Goal: Task Accomplishment & Management: Manage account settings

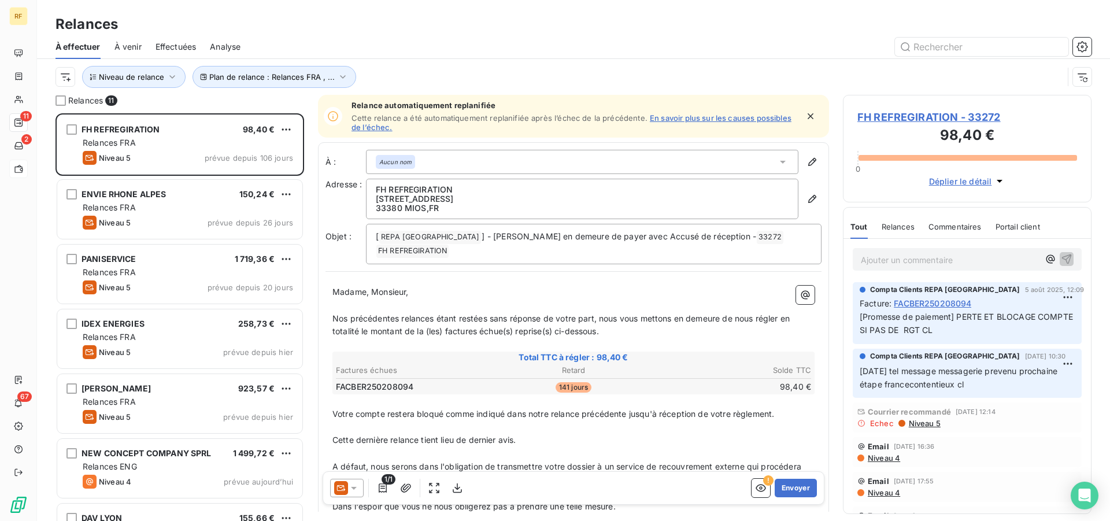
scroll to position [398, 239]
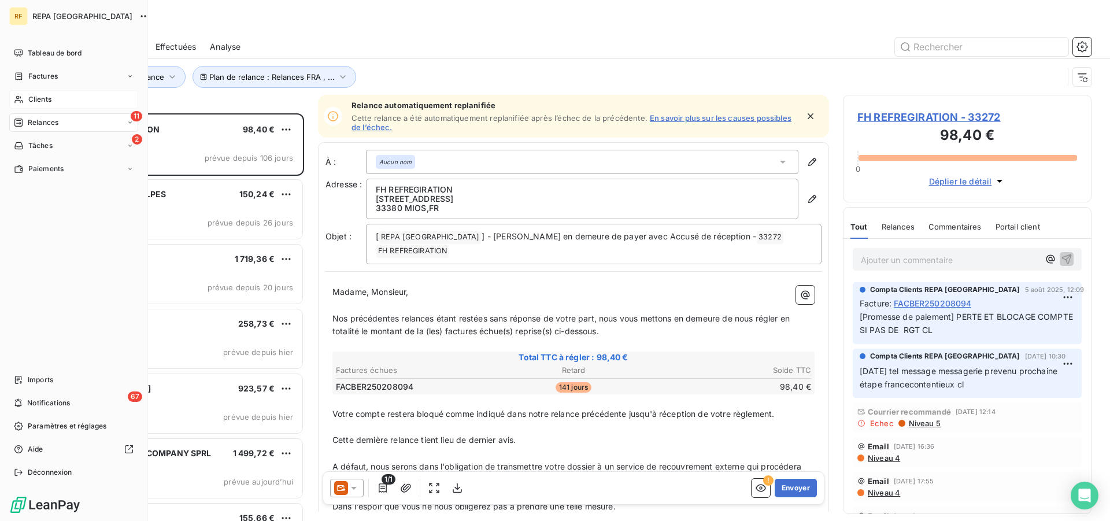
click at [37, 97] on span "Clients" at bounding box center [39, 99] width 23 height 10
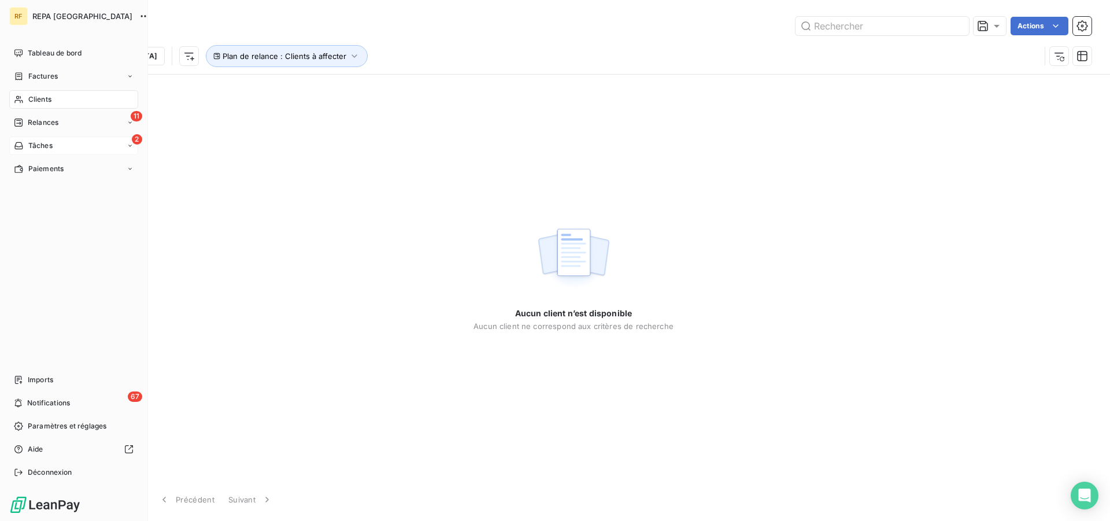
click at [35, 142] on span "Tâches" at bounding box center [40, 145] width 24 height 10
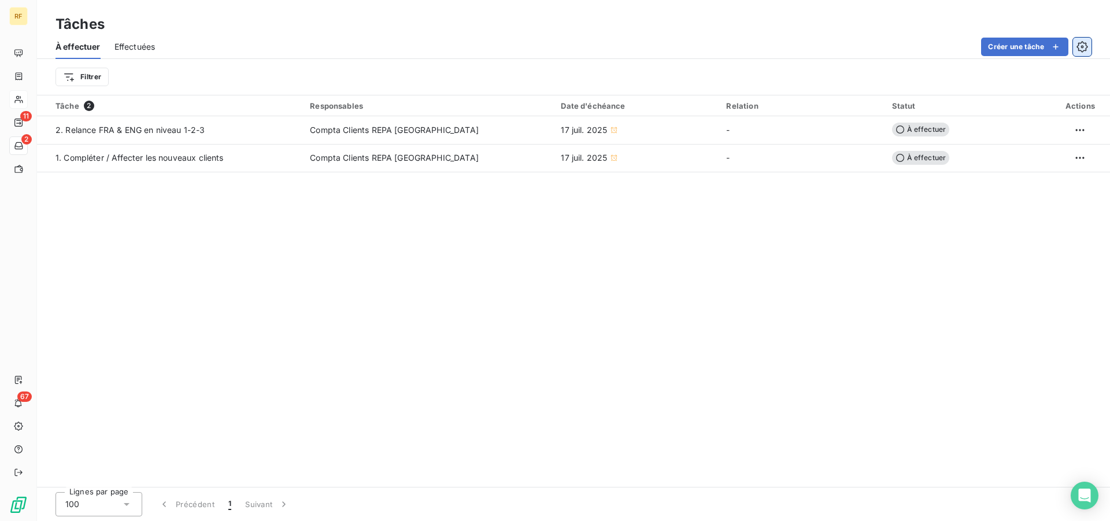
click at [1080, 46] on icon "button" at bounding box center [1082, 47] width 12 height 12
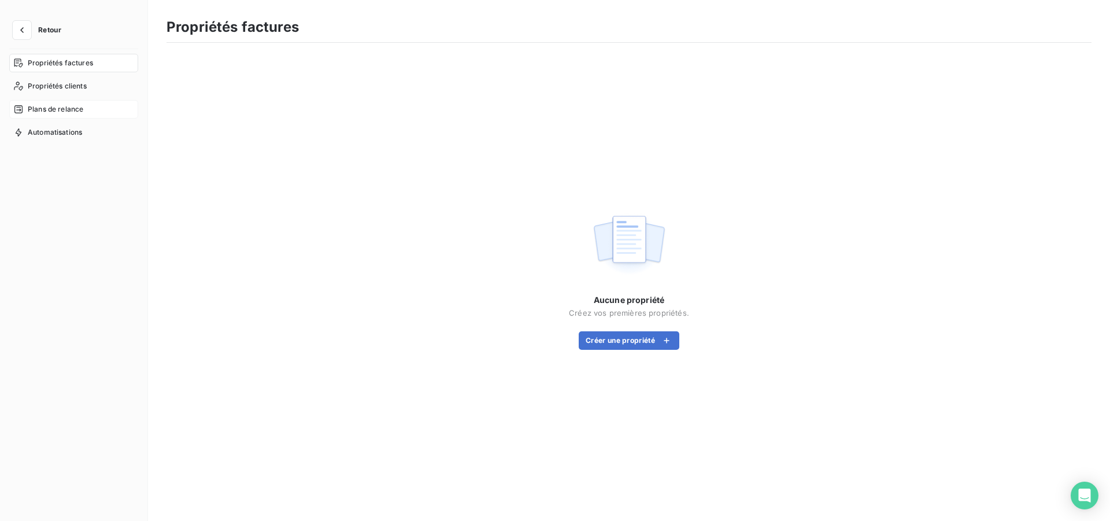
click at [53, 113] on span "Plans de relance" at bounding box center [55, 109] width 55 height 10
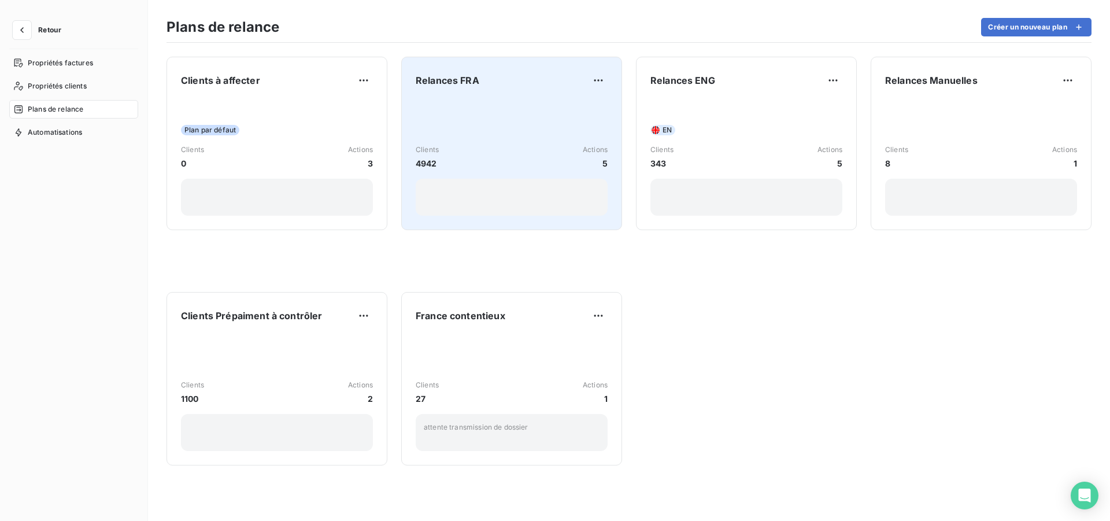
click at [477, 118] on div "Clients 4942 Actions 5" at bounding box center [512, 157] width 192 height 117
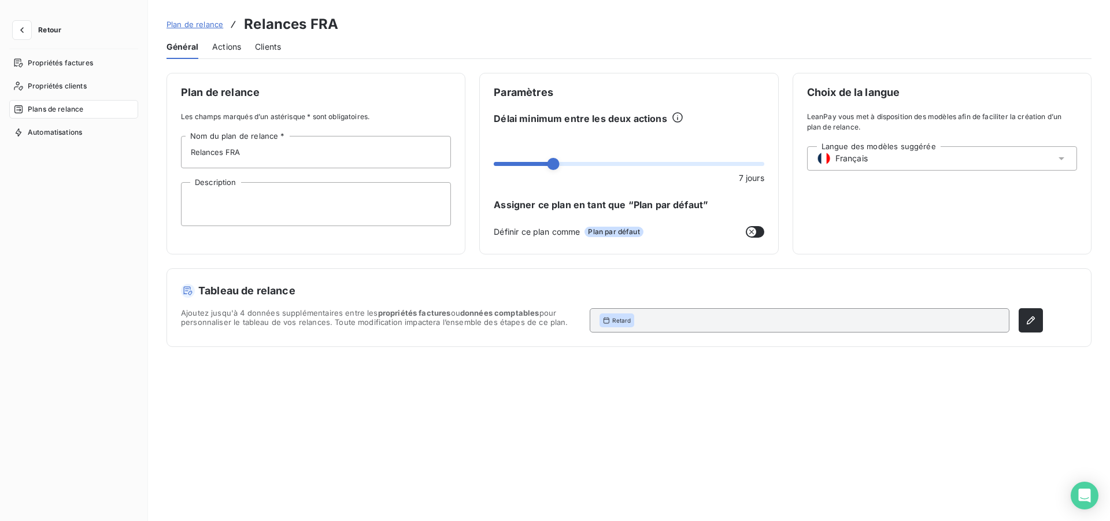
click at [235, 38] on div "Actions" at bounding box center [226, 47] width 29 height 24
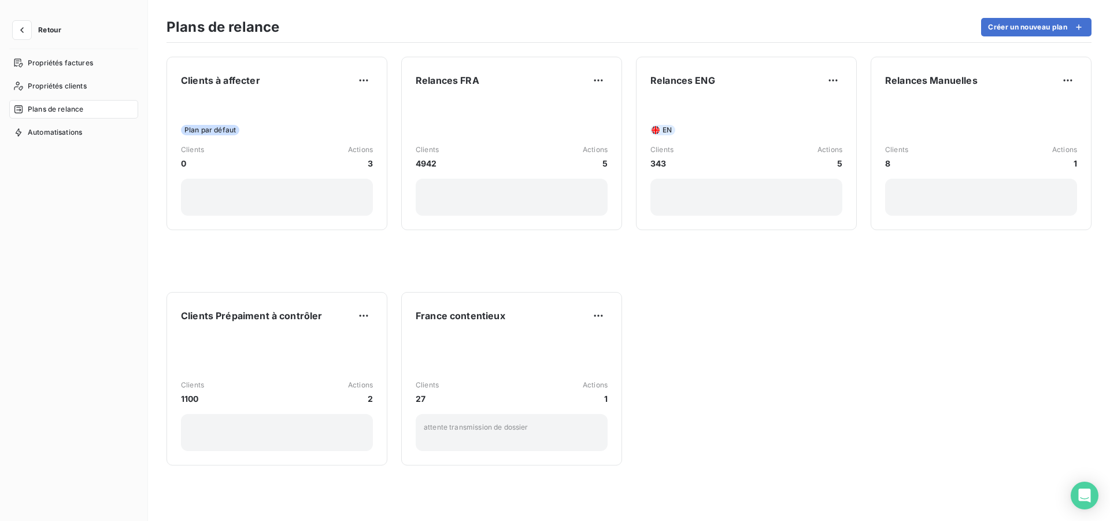
click at [69, 110] on span "Plans de relance" at bounding box center [55, 109] width 55 height 10
click at [51, 28] on span "Retour" at bounding box center [49, 30] width 23 height 7
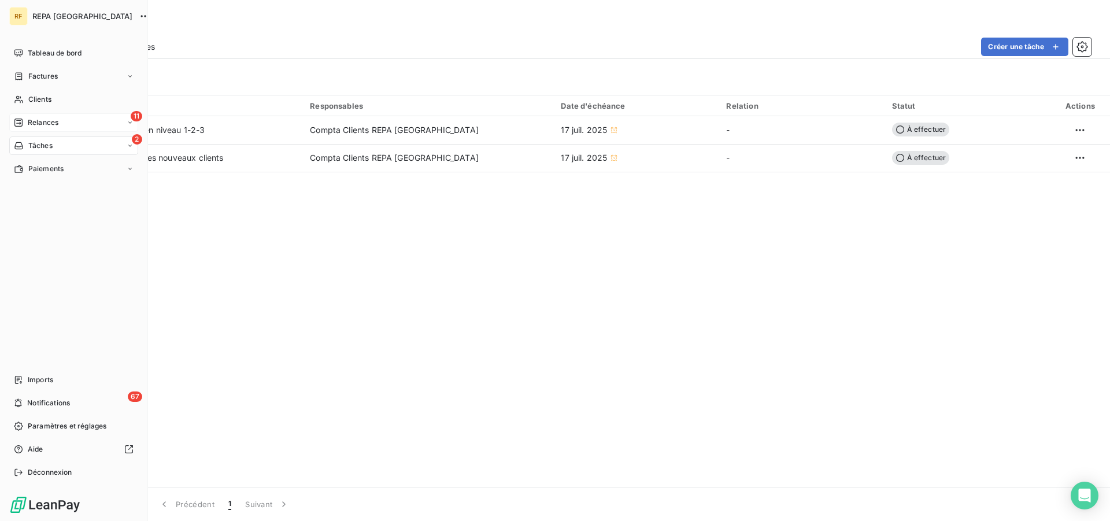
click at [53, 121] on span "Relances" at bounding box center [43, 122] width 31 height 10
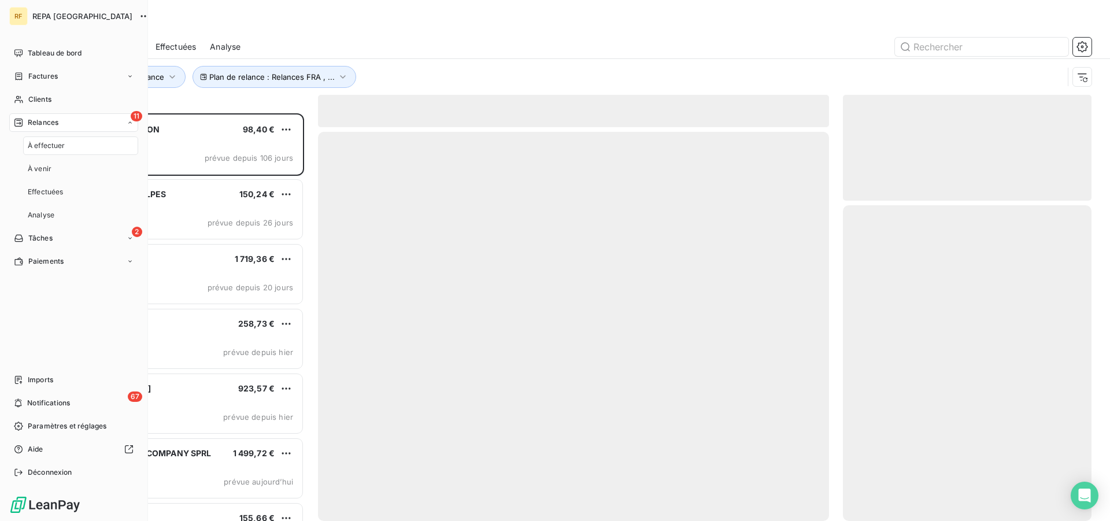
scroll to position [398, 239]
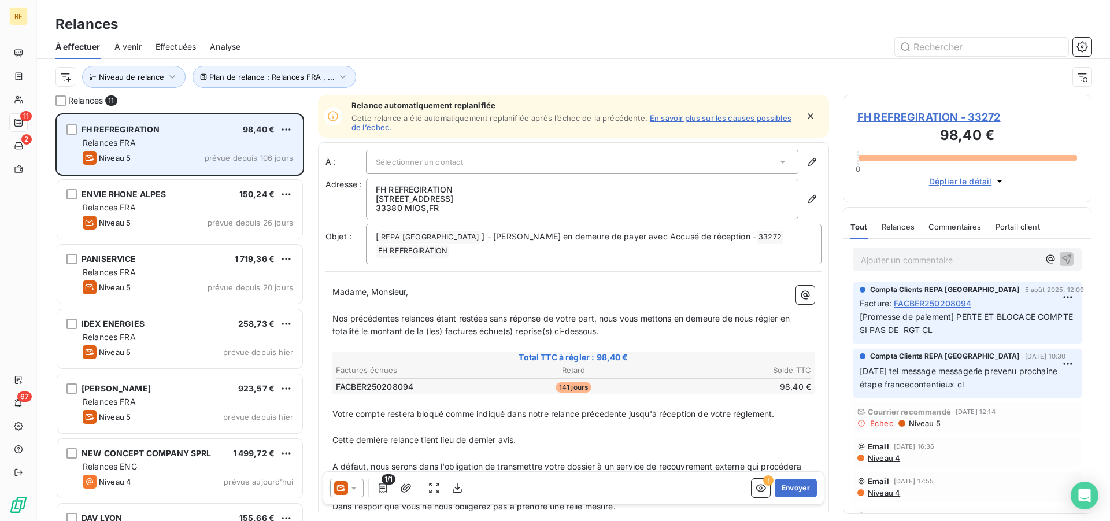
click at [175, 138] on div "Relances FRA" at bounding box center [188, 143] width 210 height 12
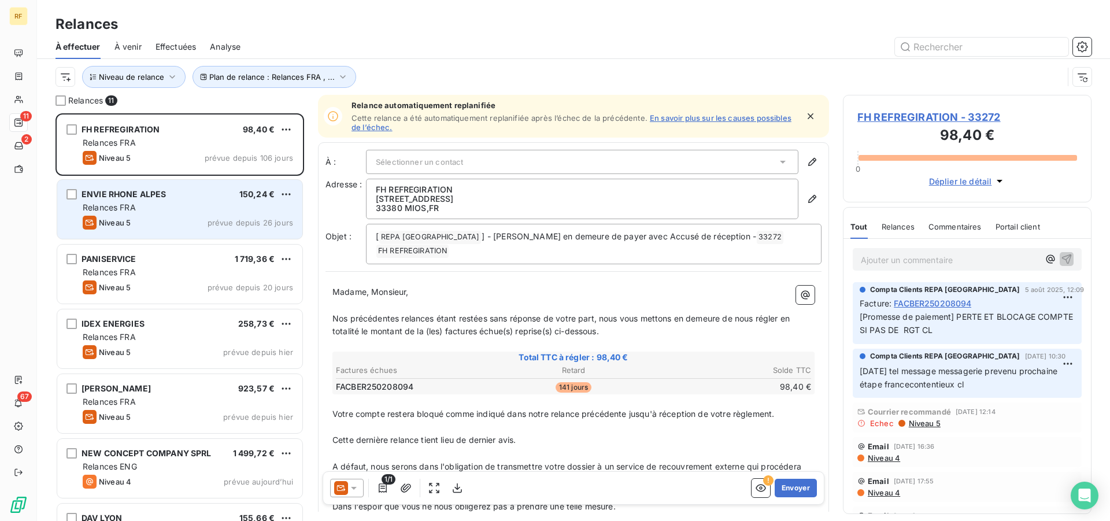
click at [169, 210] on div "Relances FRA" at bounding box center [188, 208] width 210 height 12
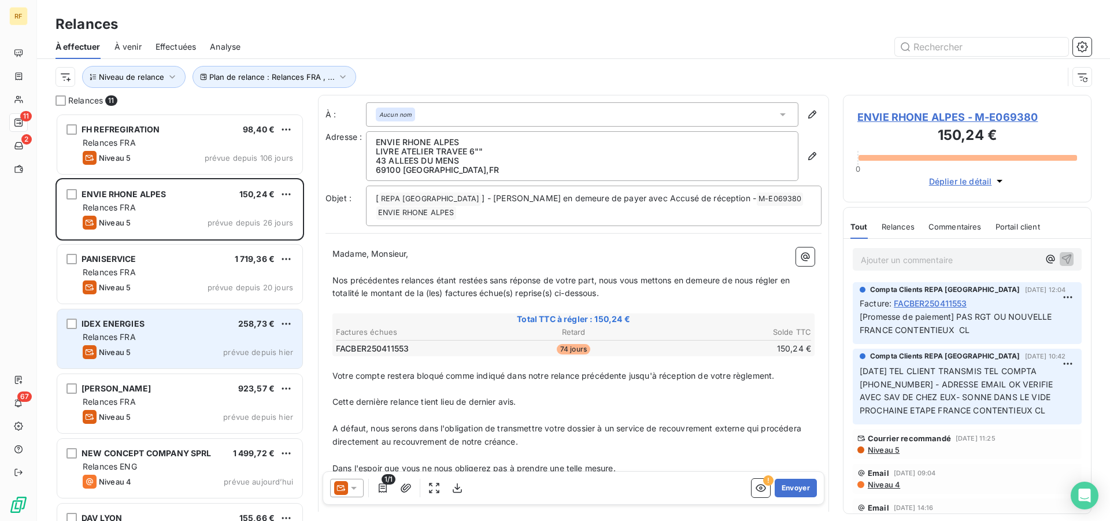
click at [198, 320] on div "IDEX ENERGIES 258,73 €" at bounding box center [188, 324] width 210 height 10
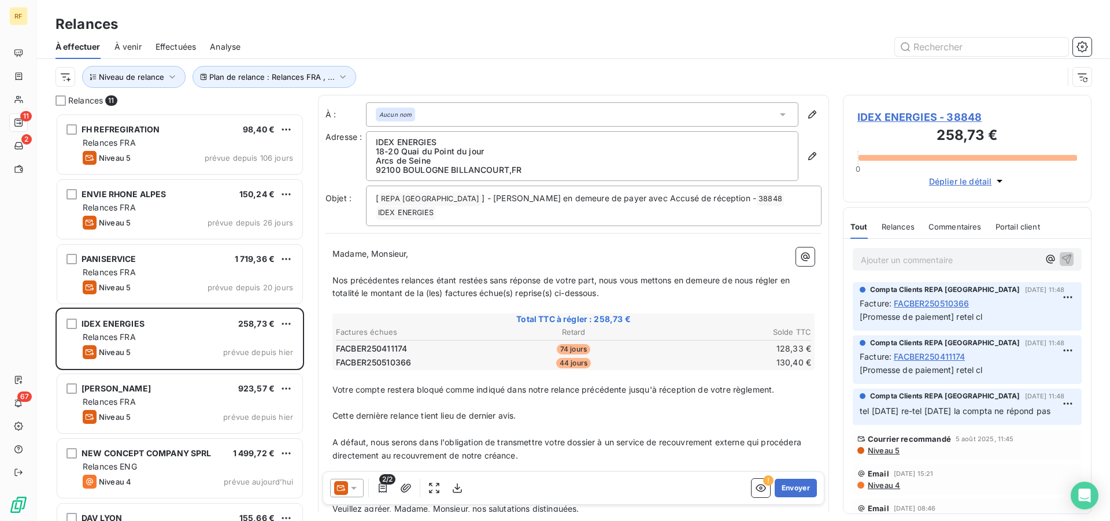
click at [903, 228] on span "Relances" at bounding box center [898, 226] width 33 height 9
